Goal: Task Accomplishment & Management: Manage account settings

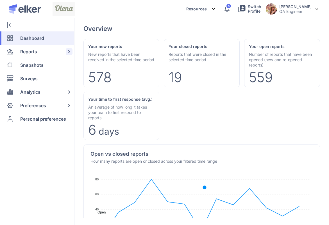
click at [40, 53] on div "Reports" at bounding box center [36, 51] width 72 height 13
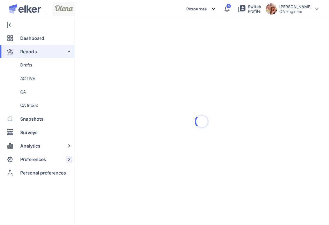
click at [36, 161] on span "Preferences" at bounding box center [33, 159] width 26 height 13
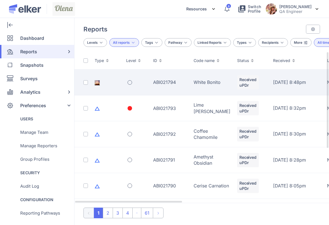
click at [136, 83] on td at bounding box center [136, 83] width 27 height 26
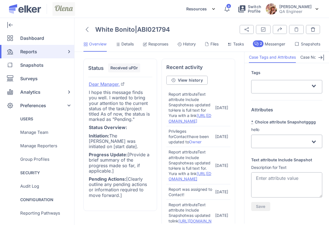
click at [188, 45] on span "History" at bounding box center [189, 44] width 13 height 6
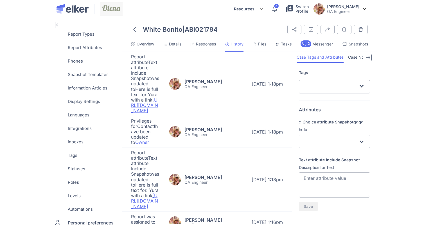
scroll to position [220, 0]
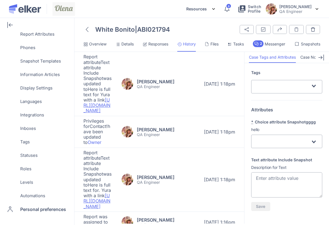
click at [85, 32] on div at bounding box center [86, 30] width 7 height 10
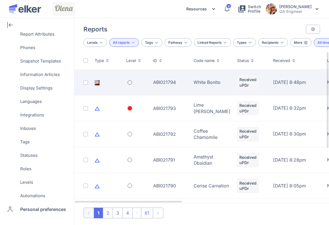
click at [192, 84] on td "White Bonito" at bounding box center [212, 83] width 44 height 26
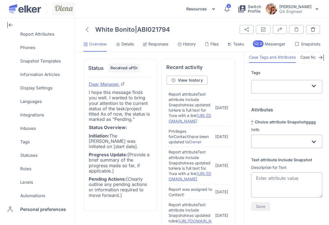
click at [193, 44] on span "History" at bounding box center [189, 44] width 13 height 6
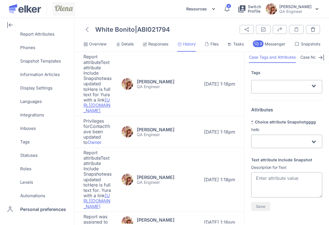
click at [85, 28] on div at bounding box center [86, 30] width 7 height 10
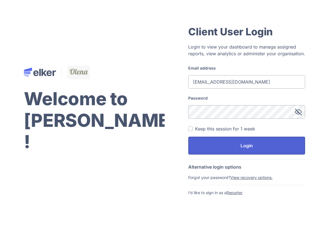
click at [254, 151] on button "Login" at bounding box center [246, 146] width 117 height 18
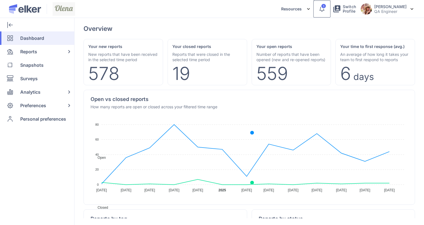
click at [326, 7] on div "1" at bounding box center [323, 5] width 5 height 5
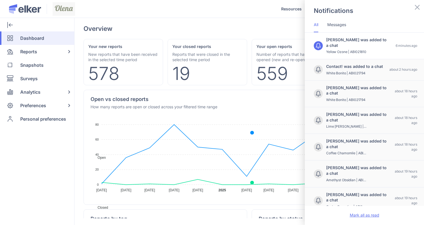
click at [329, 216] on div "Mark all as read" at bounding box center [364, 215] width 119 height 18
click at [143, 19] on div "Notifications All Messages [PERSON_NAME] was added to a chat Yellow Ozone | ABI…" at bounding box center [212, 112] width 424 height 225
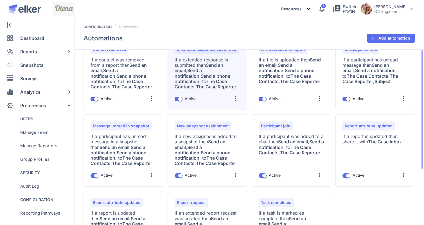
scroll to position [68, 0]
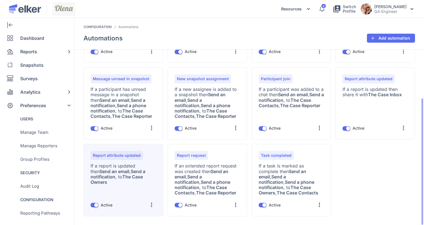
click at [150, 205] on div at bounding box center [151, 205] width 9 height 9
click at [151, 164] on div "Edit" at bounding box center [140, 164] width 31 height 13
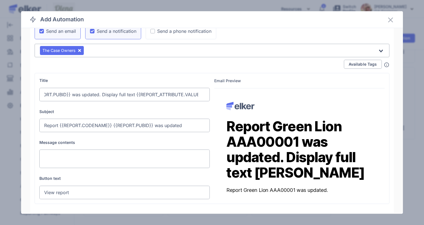
scroll to position [0, 87]
drag, startPoint x: 310, startPoint y: 185, endPoint x: 216, endPoint y: 97, distance: 128.7
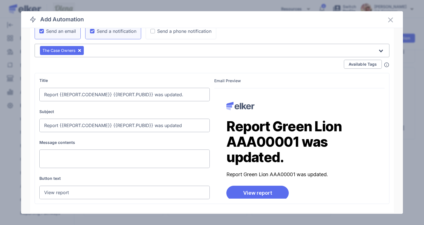
scroll to position [150, 0]
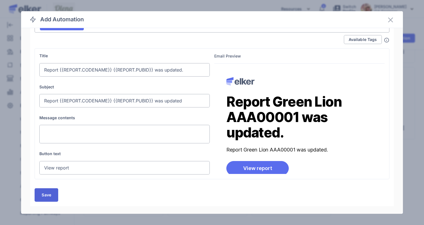
type input "Report {{REPORT.CODENAME}} {{REPORT.PUBID}} was updated."
click at [55, 192] on button "Save" at bounding box center [47, 195] width 24 height 13
